Goal: Information Seeking & Learning: Learn about a topic

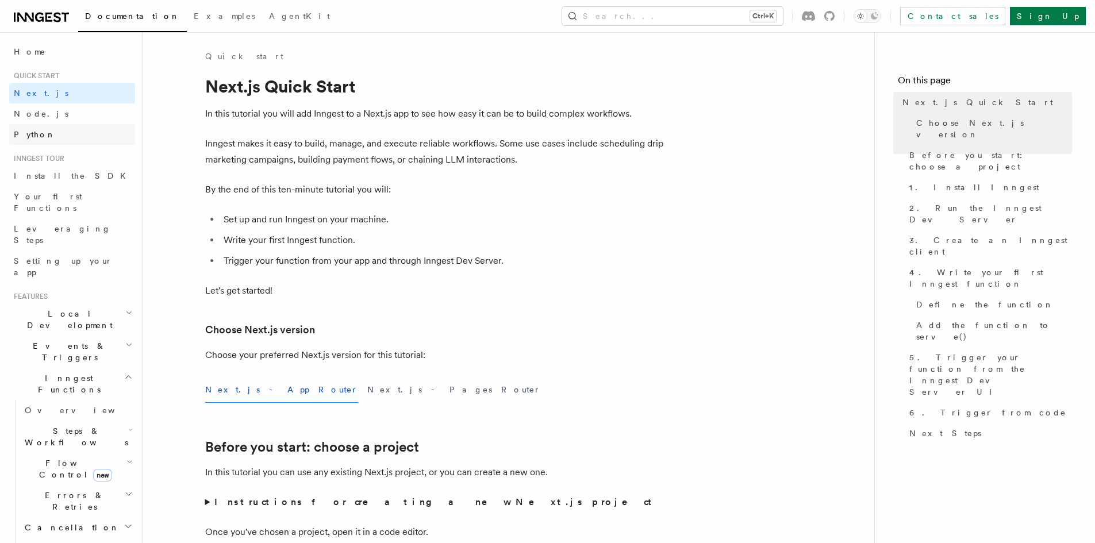
drag, startPoint x: 0, startPoint y: 0, endPoint x: 37, endPoint y: 124, distance: 129.7
click at [37, 124] on link "Python" at bounding box center [72, 134] width 126 height 21
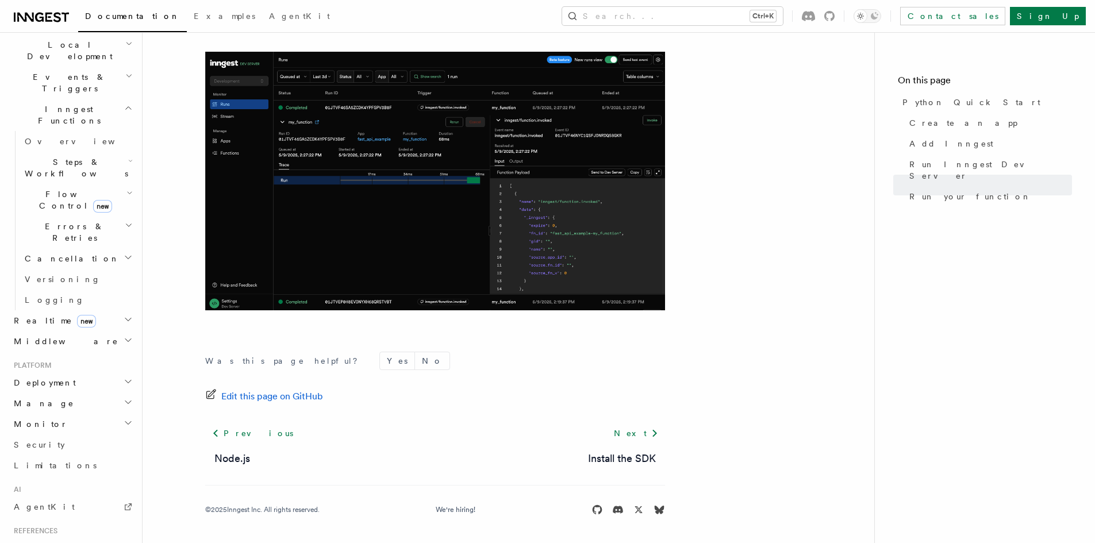
scroll to position [377, 0]
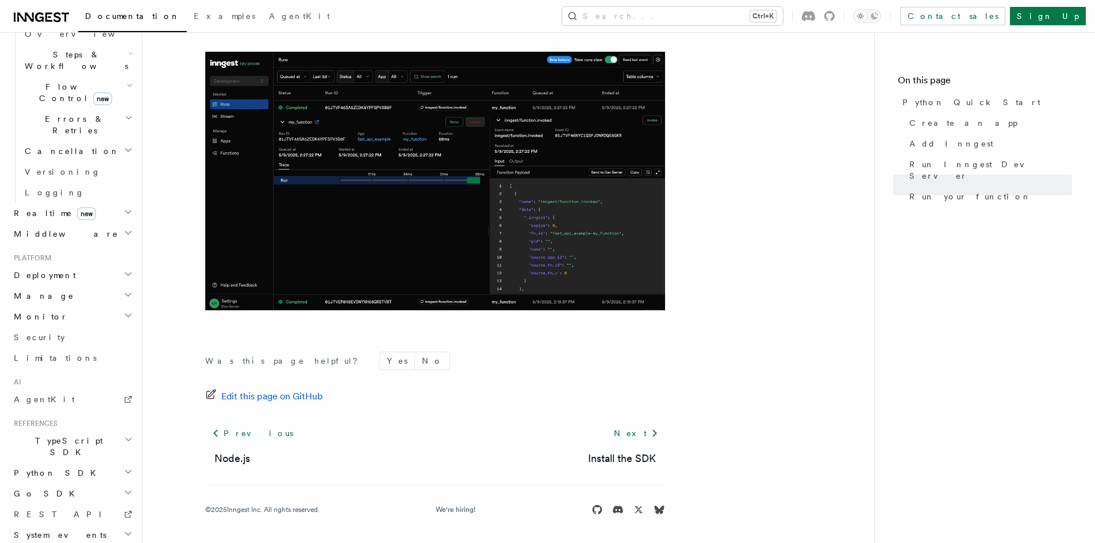
click at [58, 463] on h2 "Python SDK" at bounding box center [72, 473] width 126 height 21
click at [59, 489] on span "Introduction" at bounding box center [66, 493] width 83 height 9
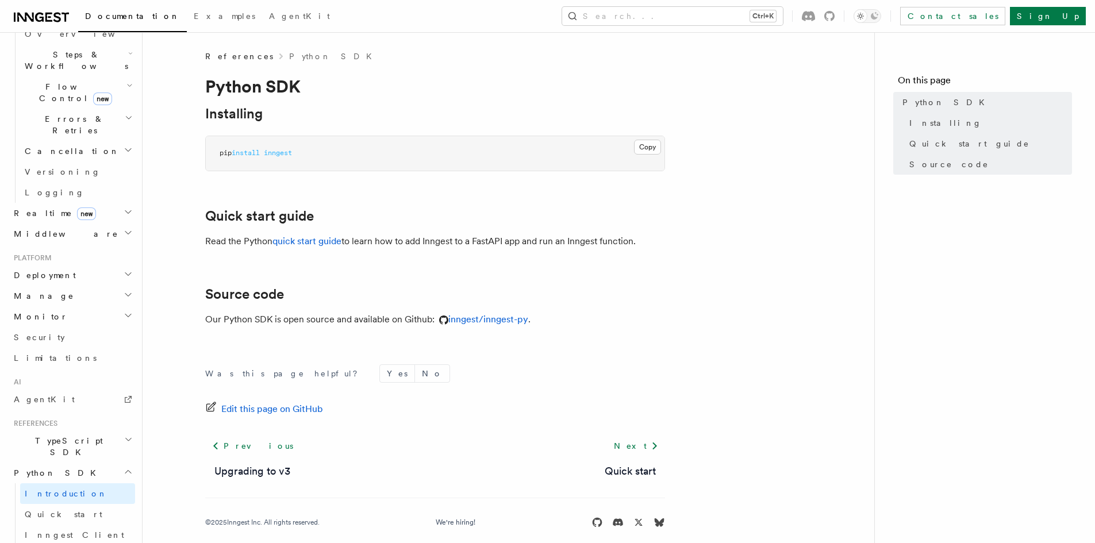
click at [52, 467] on span "Python SDK" at bounding box center [56, 472] width 94 height 11
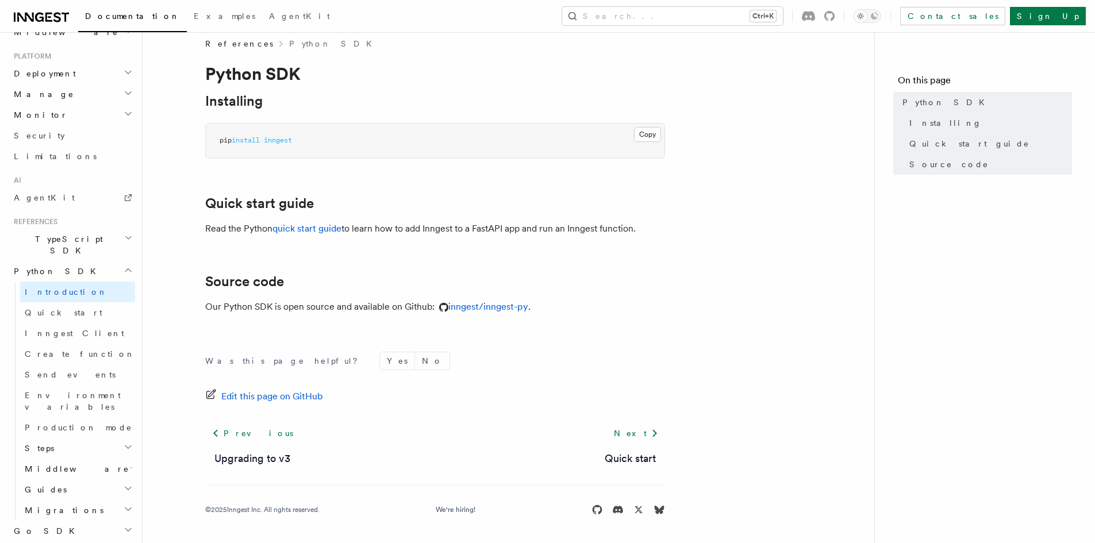
scroll to position [581, 0]
click at [66, 388] on span "Environment variables" at bounding box center [73, 398] width 96 height 21
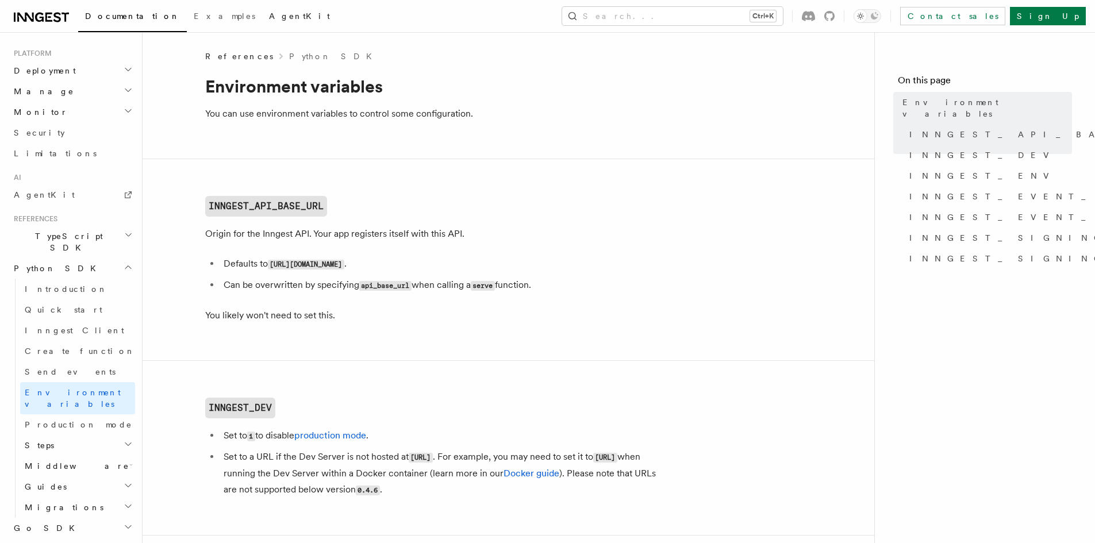
click at [262, 24] on link "AgentKit" at bounding box center [299, 17] width 75 height 28
